Goal: Task Accomplishment & Management: Manage account settings

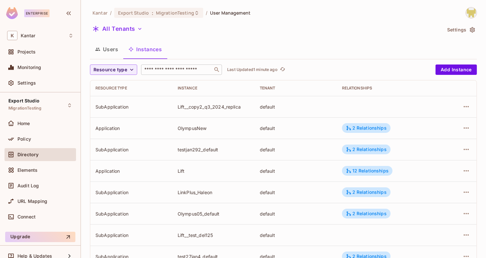
click at [172, 67] on input "text" at bounding box center [177, 69] width 68 height 6
click at [122, 67] on span "Resource type" at bounding box center [111, 70] width 34 height 8
click at [120, 88] on li "Application" at bounding box center [111, 84] width 43 height 14
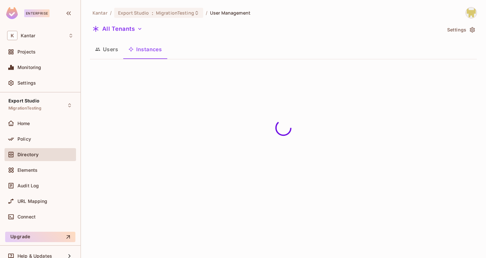
click at [379, 40] on div "Kantar / Export Studio : MigrationTesting / User Management All Tenants Setting…" at bounding box center [283, 35] width 387 height 57
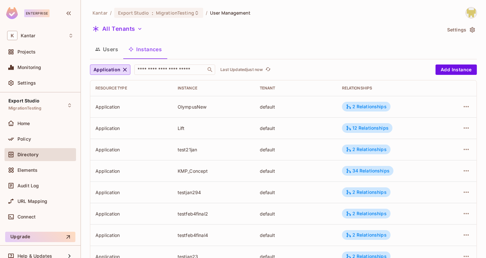
scroll to position [194, 0]
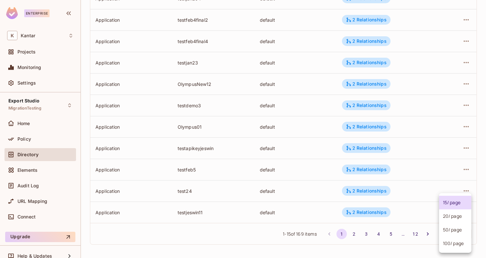
click at [442, 231] on body "Enterprise K Kantar Projects Monitoring Settings Export Studio MigrationTesting…" at bounding box center [243, 129] width 486 height 258
click at [446, 249] on li "100 / page" at bounding box center [455, 243] width 32 height 14
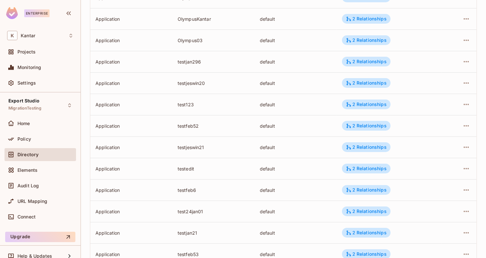
scroll to position [2010, 0]
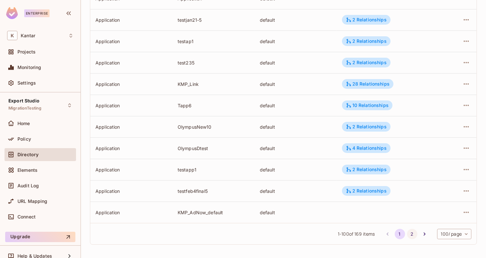
click at [410, 233] on button "2" at bounding box center [412, 234] width 10 height 10
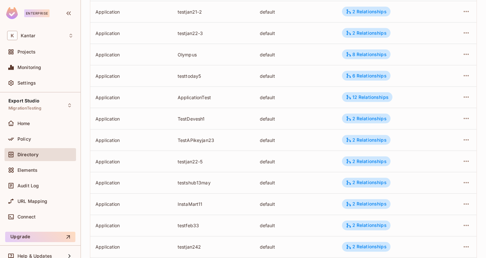
scroll to position [1348, 0]
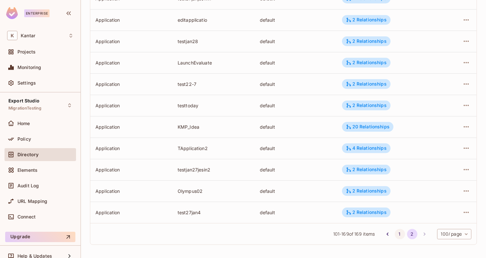
click at [400, 236] on button "1" at bounding box center [400, 234] width 10 height 10
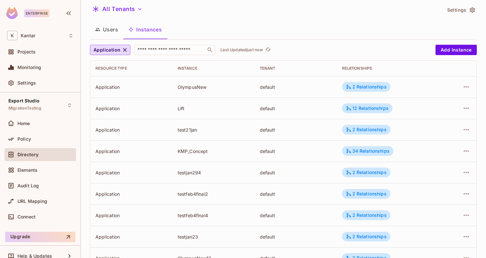
scroll to position [0, 0]
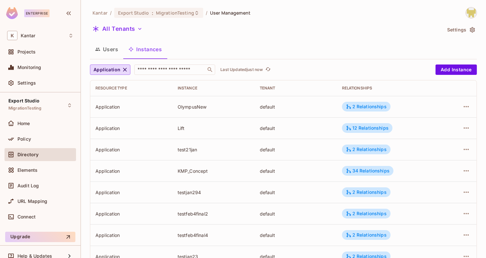
click at [357, 25] on div "All Tenants" at bounding box center [266, 30] width 352 height 12
click at [115, 52] on button "Users" at bounding box center [106, 49] width 33 height 16
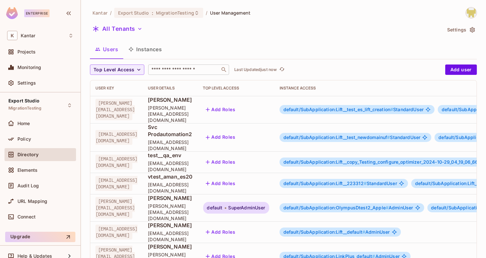
click at [201, 72] on input "text" at bounding box center [184, 69] width 68 height 6
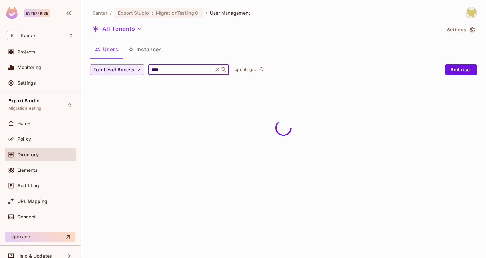
type input "****"
click at [239, 37] on div "Kantar / Export Studio : MigrationTesting / User Management All Tenants Setting…" at bounding box center [283, 46] width 387 height 78
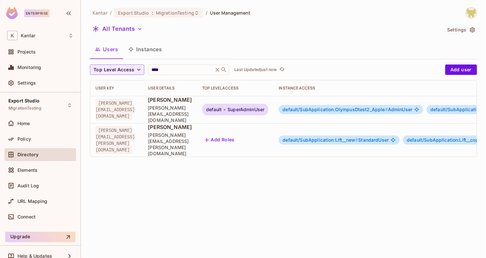
click at [222, 107] on span "default" at bounding box center [214, 109] width 16 height 5
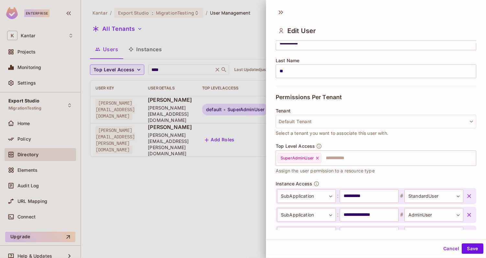
scroll to position [180, 0]
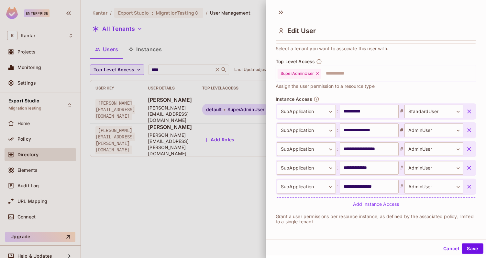
click at [319, 74] on icon at bounding box center [317, 73] width 5 height 5
click at [475, 251] on button "Save" at bounding box center [473, 248] width 22 height 10
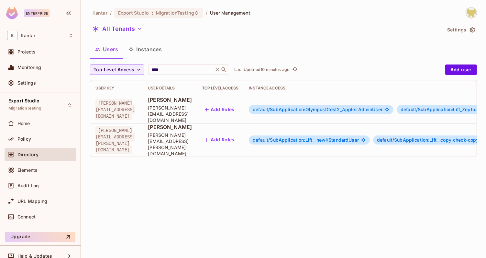
click at [237, 104] on button "Add Roles" at bounding box center [219, 109] width 35 height 10
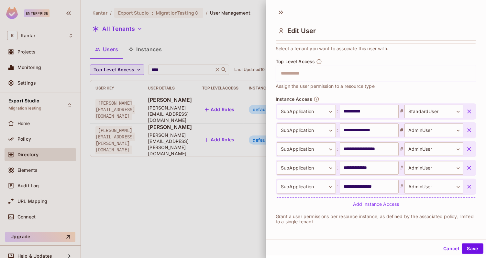
click at [341, 75] on input "text" at bounding box center [370, 73] width 187 height 13
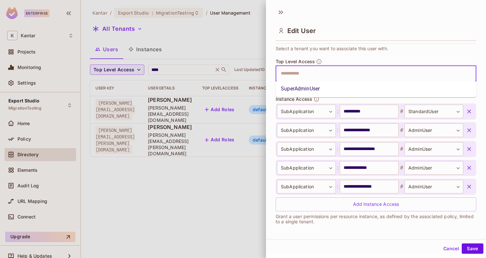
click at [339, 84] on li "SuperAdminUser" at bounding box center [376, 89] width 201 height 12
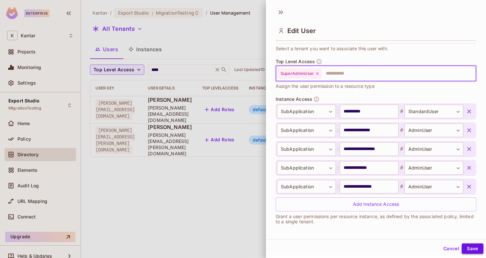
click at [470, 248] on button "Save" at bounding box center [473, 248] width 22 height 10
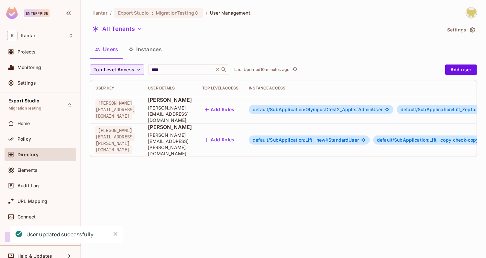
click at [153, 50] on button "Instances" at bounding box center [145, 49] width 44 height 16
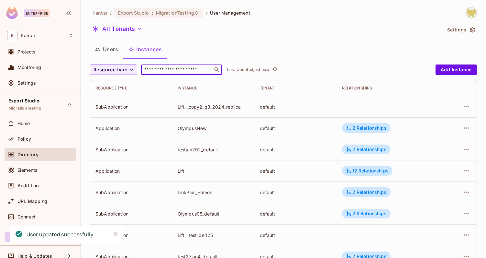
click at [157, 72] on input "text" at bounding box center [177, 69] width 68 height 6
paste input "**********"
type input "**********"
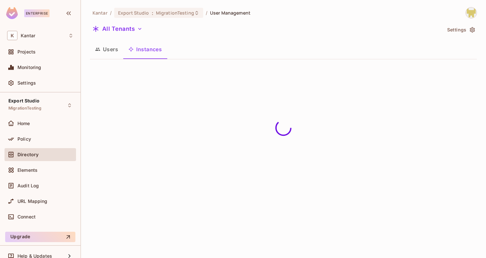
click at [197, 53] on div "Users Instances" at bounding box center [283, 49] width 387 height 16
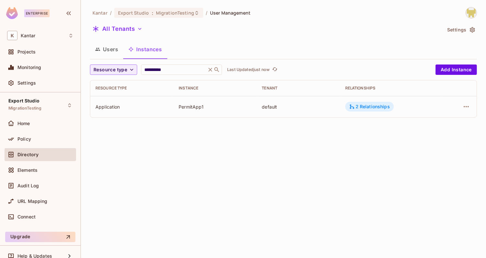
click at [354, 110] on div "2 Relationships" at bounding box center [369, 107] width 49 height 10
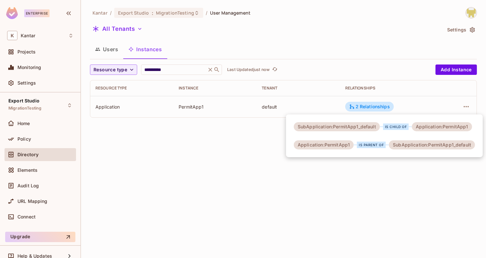
click at [243, 126] on div at bounding box center [243, 129] width 486 height 258
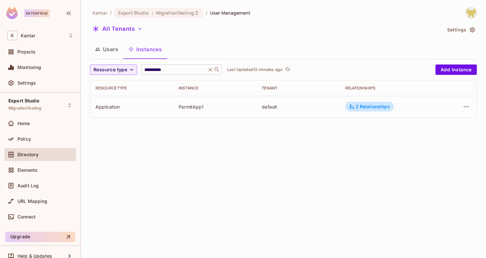
click at [176, 68] on input "**********" at bounding box center [174, 69] width 62 height 6
paste input "*********"
type input "**********"
click at [356, 110] on div "4 Relationships" at bounding box center [369, 107] width 49 height 10
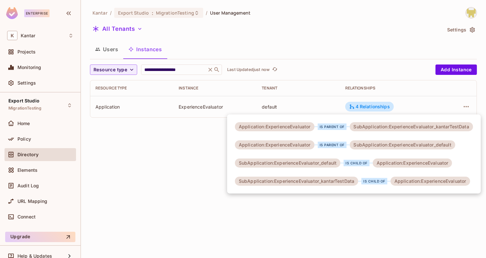
click at [224, 161] on div at bounding box center [243, 129] width 486 height 258
